Goal: Task Accomplishment & Management: Use online tool/utility

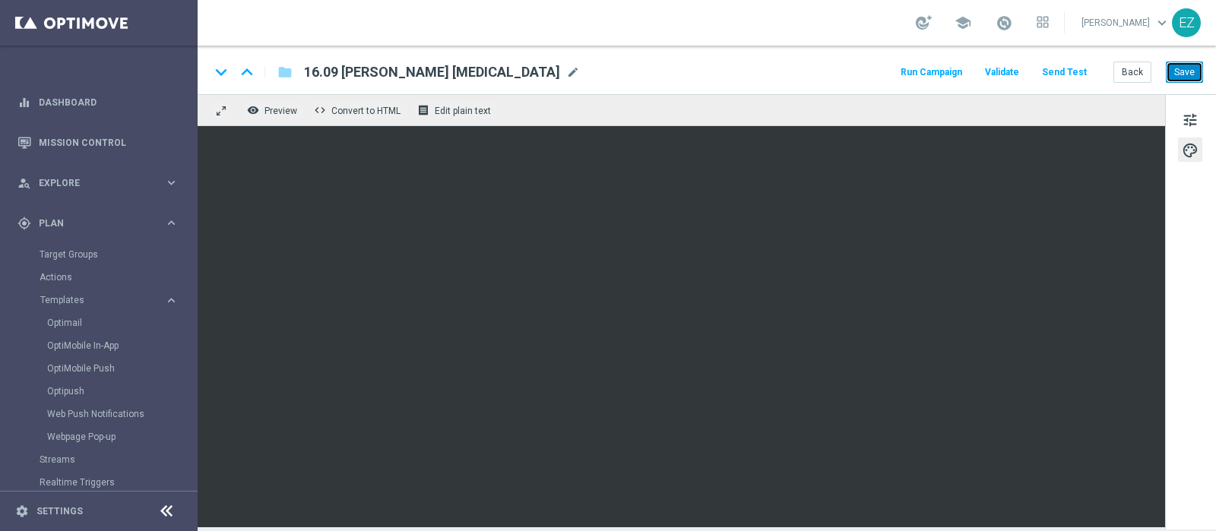
click at [1190, 75] on button "Save" at bounding box center [1184, 72] width 37 height 21
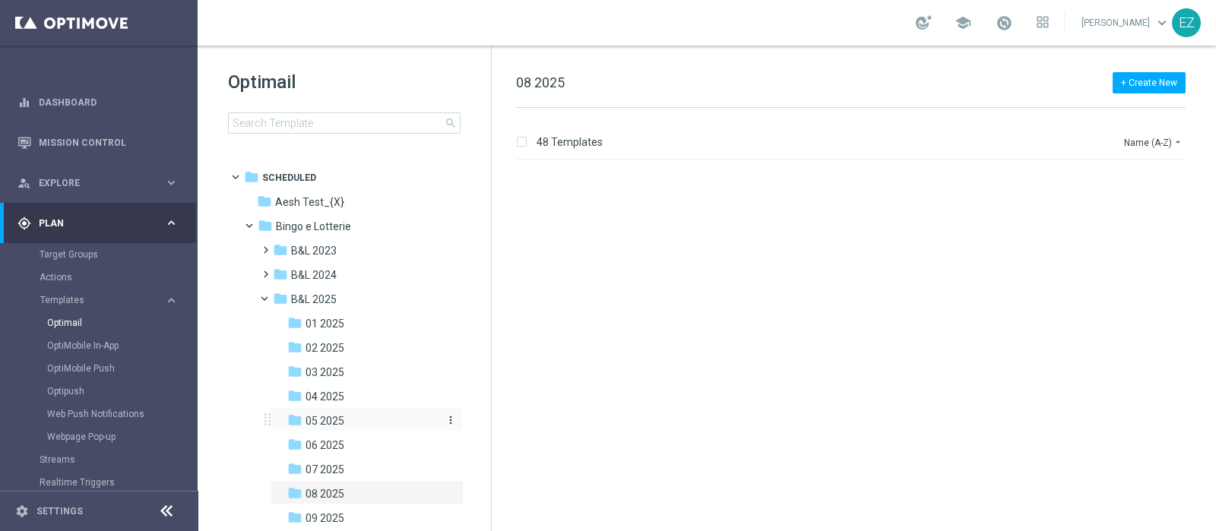
scroll to position [3615, 0]
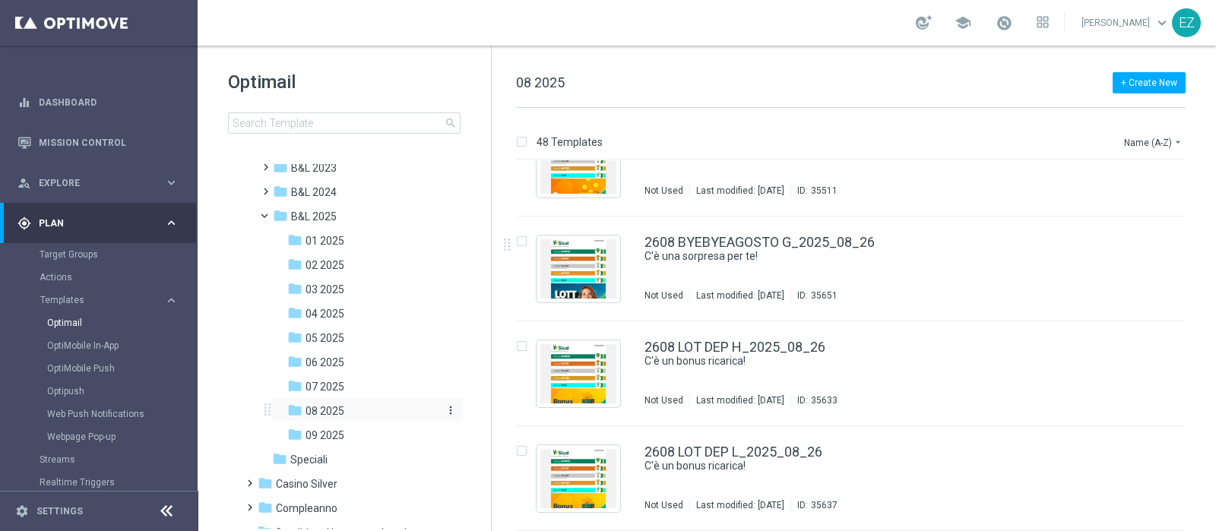
click at [337, 414] on span "08 2025" at bounding box center [325, 411] width 39 height 14
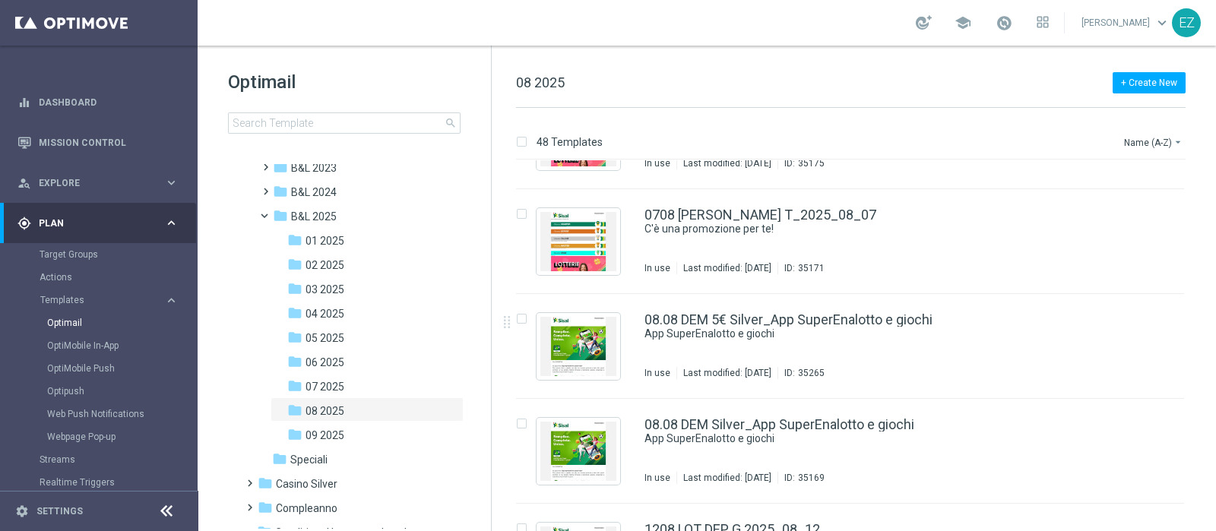
scroll to position [1126, 0]
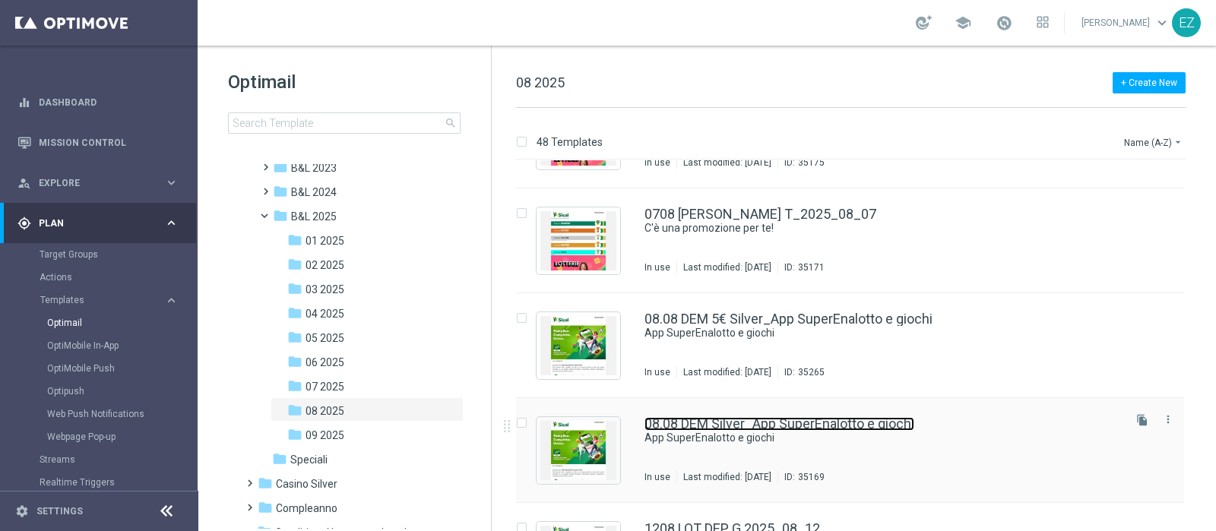
click at [750, 418] on link "08.08 DEM Silver_App SuperEnalotto e giochi" at bounding box center [780, 424] width 270 height 14
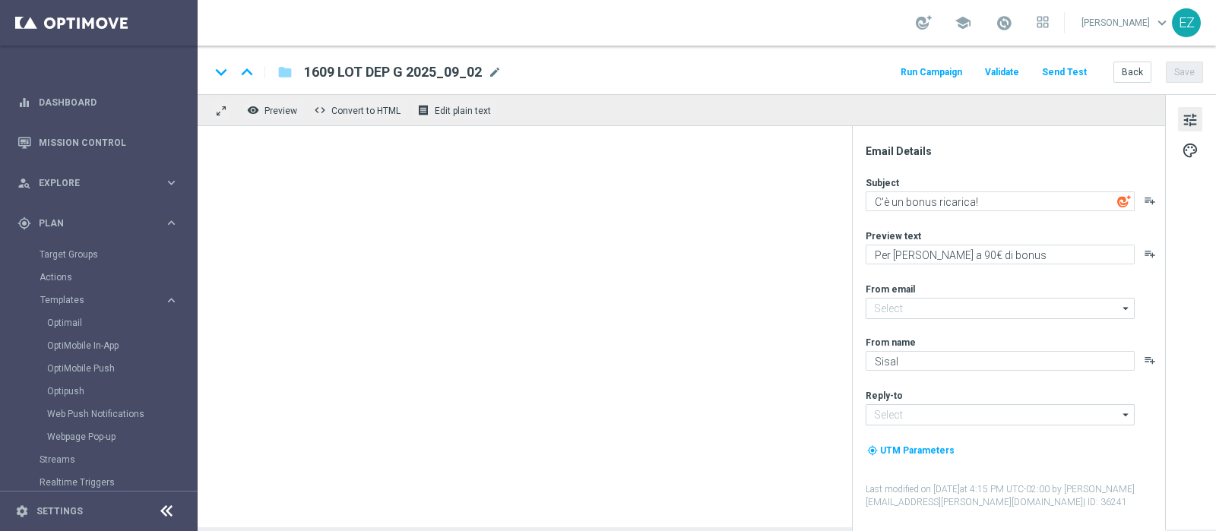
type input "[EMAIL_ADDRESS][DOMAIN_NAME]"
type textarea "App SuperEnalotto e giochi"
type textarea "2€ di bonus per te"
